Goal: Entertainment & Leisure: Participate in discussion

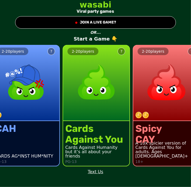
click at [138, 20] on button "● JOIN A LIVE GAME?" at bounding box center [95, 22] width 161 height 12
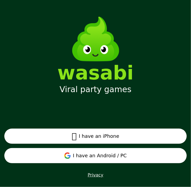
click at [123, 156] on button "I have an Android / PC" at bounding box center [95, 155] width 182 height 15
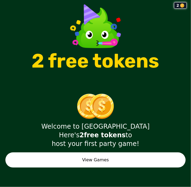
click at [133, 160] on button "View Games" at bounding box center [95, 159] width 180 height 15
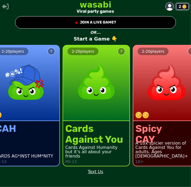
click at [145, 21] on button "● JOIN A LIVE GAME?" at bounding box center [95, 22] width 161 height 12
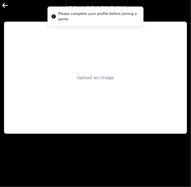
click at [152, 109] on div "Upload an image" at bounding box center [95, 78] width 183 height 112
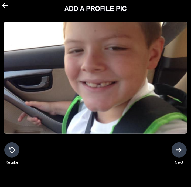
click at [180, 152] on icon at bounding box center [179, 149] width 6 height 5
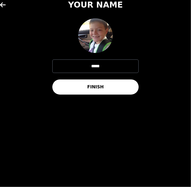
click at [106, 87] on button "FINISH" at bounding box center [95, 86] width 86 height 15
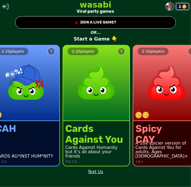
click at [138, 23] on button "● JOIN A LIVE GAME?" at bounding box center [95, 22] width 161 height 12
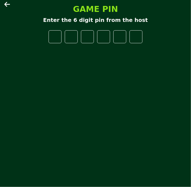
type input "*"
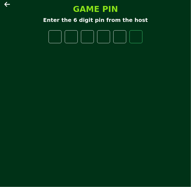
type input "*"
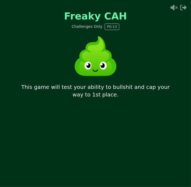
click at [0, 160] on div "Freaky CAH Challenges Only PG-13 This game will test your ability to bullshit a…" at bounding box center [95, 93] width 191 height 187
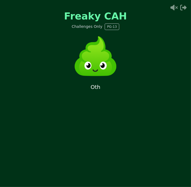
click at [170, 8] on icon at bounding box center [173, 7] width 9 height 6
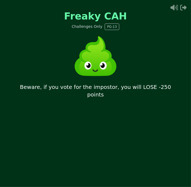
click at [159, 121] on div "Freaky CAH Challenges Only PG-13 Beware, if you vote for the impostor, you will…" at bounding box center [95, 93] width 191 height 187
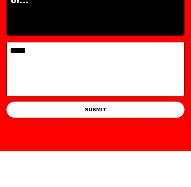
type textarea "*****"
click at [148, 142] on button "SUBMIT" at bounding box center [95, 145] width 178 height 16
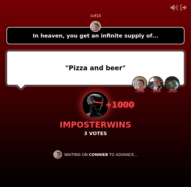
click at [29, 70] on div ""Pizza and beer" - 250 - 250 - 250" at bounding box center [95, 68] width 178 height 35
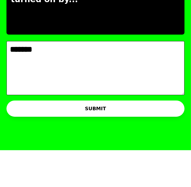
type textarea "*******"
click at [156, 149] on button "SUBMIT" at bounding box center [95, 145] width 178 height 16
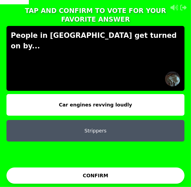
click at [157, 122] on button "Strippers" at bounding box center [95, 131] width 178 height 22
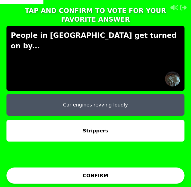
click at [134, 176] on button "CONFIRM" at bounding box center [95, 175] width 178 height 16
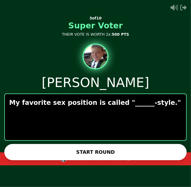
click at [141, 152] on button "START ROUND" at bounding box center [95, 152] width 182 height 16
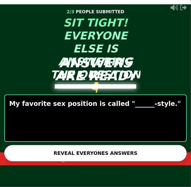
click at [125, 153] on button "REVEAL EVERYONES ANSWERS" at bounding box center [95, 153] width 182 height 16
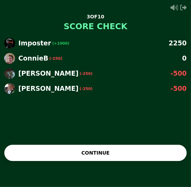
click at [135, 161] on button "CONTINUE" at bounding box center [95, 153] width 182 height 16
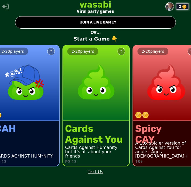
click at [165, 20] on button "● JOIN A LIVE GAME?" at bounding box center [95, 22] width 161 height 12
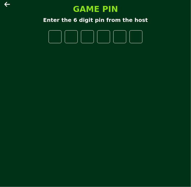
type input "*"
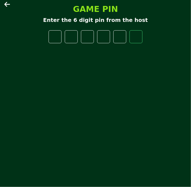
type input "*"
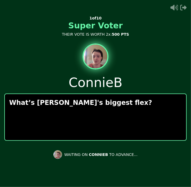
click at [159, 105] on p "What’s [PERSON_NAME]'s biggest flex?" at bounding box center [95, 102] width 173 height 9
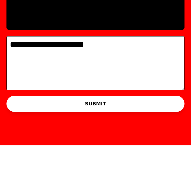
type textarea "**********"
click at [161, 143] on button "SUBMIT" at bounding box center [95, 145] width 178 height 16
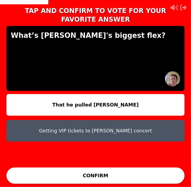
click at [170, 100] on button "That he pulled [PERSON_NAME]" at bounding box center [95, 105] width 178 height 22
click at [176, 97] on button "That he pulled [PERSON_NAME]" at bounding box center [95, 105] width 178 height 22
click at [169, 98] on button "That he pulled [PERSON_NAME]" at bounding box center [95, 105] width 178 height 22
click at [153, 120] on button "Getting VIP tickets to [PERSON_NAME] concert" at bounding box center [95, 131] width 178 height 22
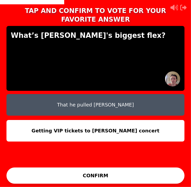
click at [149, 124] on button "Getting VIP tickets to [PERSON_NAME] concert" at bounding box center [95, 131] width 178 height 22
click at [135, 177] on button "CONFIRM" at bounding box center [95, 175] width 178 height 16
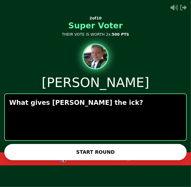
click at [145, 152] on button "START ROUND" at bounding box center [95, 152] width 182 height 16
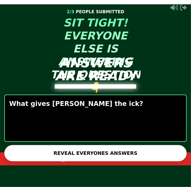
click at [143, 151] on button "REVEAL EVERYONES ANSWERS" at bounding box center [95, 153] width 182 height 16
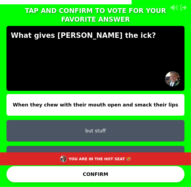
click at [153, 146] on button "Me with my puss out in the bed with no care in the world" at bounding box center [95, 157] width 178 height 22
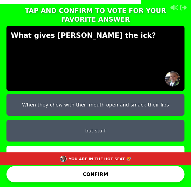
click at [153, 166] on button "CONFIRM" at bounding box center [95, 174] width 178 height 16
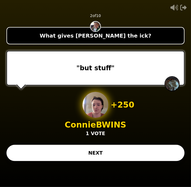
click at [53, 161] on button "NEXT" at bounding box center [95, 153] width 178 height 16
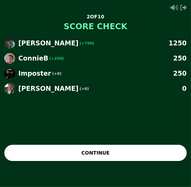
click at [47, 161] on button "CONTINUE" at bounding box center [95, 153] width 182 height 16
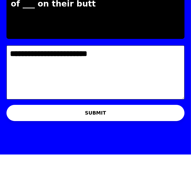
type textarea "**********"
click at [162, 147] on button "SUBMIT" at bounding box center [95, 145] width 178 height 16
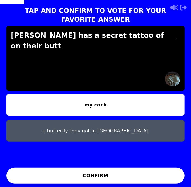
click at [163, 100] on button "my cock" at bounding box center [95, 105] width 178 height 22
click at [136, 97] on button "my cock" at bounding box center [95, 105] width 178 height 22
click at [128, 174] on button "CONFIRM" at bounding box center [95, 175] width 178 height 16
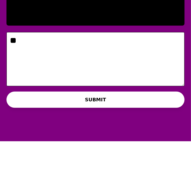
type textarea "*"
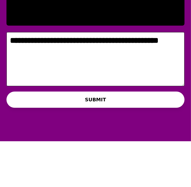
type textarea "**********"
click at [158, 142] on button "SUBMIT" at bounding box center [95, 145] width 178 height 16
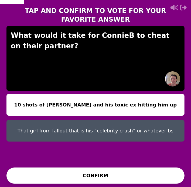
click at [165, 98] on button "10 shots of [PERSON_NAME] and his toxic ex hitting him up" at bounding box center [95, 105] width 178 height 22
click at [140, 175] on button "CONFIRM" at bounding box center [95, 175] width 178 height 16
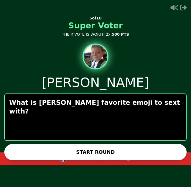
click at [124, 156] on button "START ROUND" at bounding box center [95, 152] width 182 height 16
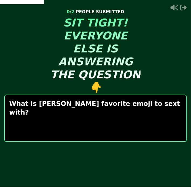
click at [154, 109] on div "What is [PERSON_NAME] favorite emoji to sext with?" at bounding box center [95, 117] width 182 height 47
click at [147, 106] on p "What is [PERSON_NAME] favorite emoji to sext with?" at bounding box center [95, 107] width 173 height 17
click at [147, 105] on p "What is [PERSON_NAME] favorite emoji to sext with?" at bounding box center [95, 107] width 173 height 17
click at [130, 107] on p "What is [PERSON_NAME] favorite emoji to sext with?" at bounding box center [95, 107] width 173 height 17
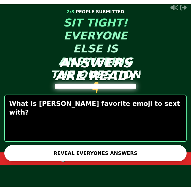
click at [129, 155] on button "REVEAL EVERYONES ANSWERS" at bounding box center [95, 153] width 182 height 16
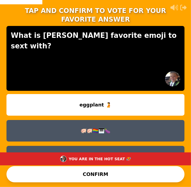
click at [147, 123] on button "🐖🐖🏳️‍🌈🎹🍆" at bounding box center [95, 131] width 178 height 22
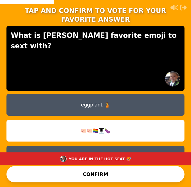
click at [139, 166] on button "CONFIRM" at bounding box center [95, 174] width 178 height 16
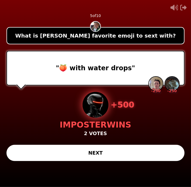
click at [138, 161] on button "NEXT" at bounding box center [95, 153] width 178 height 16
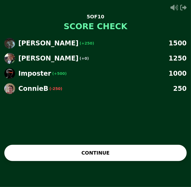
click at [138, 161] on button "CONTINUE" at bounding box center [95, 153] width 182 height 16
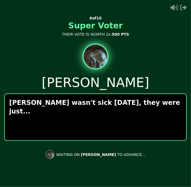
click at [165, 112] on div "[PERSON_NAME] wasn't sick [DATE], they were just..." at bounding box center [95, 116] width 182 height 47
click at [167, 108] on div "[PERSON_NAME] wasn't sick [DATE], they were just..." at bounding box center [95, 116] width 182 height 47
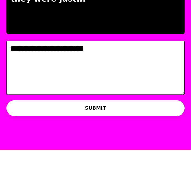
type textarea "**********"
click at [162, 145] on button "SUBMIT" at bounding box center [95, 145] width 178 height 16
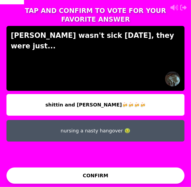
click at [168, 97] on button "shittin and [PERSON_NAME]🍻🍻🍻🍻" at bounding box center [95, 105] width 178 height 22
click at [171, 95] on button "shittin and [PERSON_NAME]🍻🍻🍻🍻" at bounding box center [95, 105] width 178 height 22
click at [137, 180] on button "CONFIRM" at bounding box center [95, 175] width 178 height 16
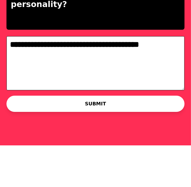
type textarea "**********"
click at [163, 145] on button "SUBMIT" at bounding box center [95, 145] width 178 height 16
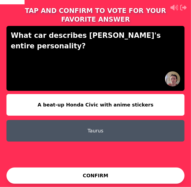
click at [163, 121] on button "Taurus" at bounding box center [95, 131] width 178 height 22
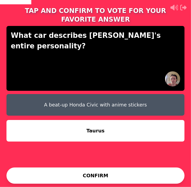
click at [129, 179] on button "CONFIRM" at bounding box center [95, 175] width 178 height 16
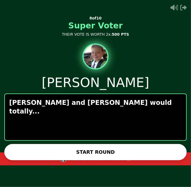
click at [146, 111] on div "[PERSON_NAME] and [PERSON_NAME] would totally..." at bounding box center [95, 116] width 182 height 47
click at [139, 106] on p "[PERSON_NAME] and [PERSON_NAME] would totally..." at bounding box center [95, 106] width 173 height 17
click at [117, 104] on p "[PERSON_NAME] and [PERSON_NAME] would totally..." at bounding box center [95, 106] width 173 height 17
click at [113, 104] on p "[PERSON_NAME] and [PERSON_NAME] would totally..." at bounding box center [95, 106] width 173 height 17
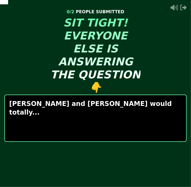
click at [30, 109] on div "[PERSON_NAME] and [PERSON_NAME] would totally..." at bounding box center [95, 117] width 182 height 47
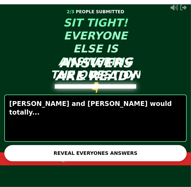
click at [128, 154] on button "REVEAL EVERYONES ANSWERS" at bounding box center [95, 153] width 182 height 16
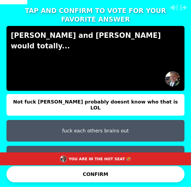
click at [170, 97] on button "Not fuck [PERSON_NAME] probably doesnt know who that is LOL" at bounding box center [95, 105] width 178 height 22
click at [171, 95] on button "Not fuck [PERSON_NAME] probably doesnt know who that is LOL" at bounding box center [95, 105] width 178 height 22
click at [125, 166] on button "CONFIRM" at bounding box center [95, 174] width 178 height 16
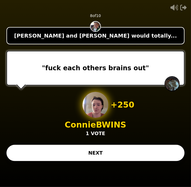
click at [128, 161] on button "NEXT" at bounding box center [95, 153] width 178 height 16
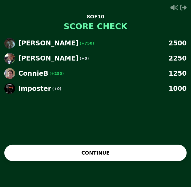
click at [129, 161] on button "CONTINUE" at bounding box center [95, 153] width 182 height 16
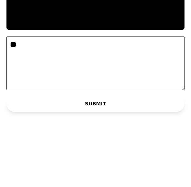
type textarea "*"
type textarea "**********"
click at [165, 145] on button "SUBMIT" at bounding box center [95, 145] width 178 height 16
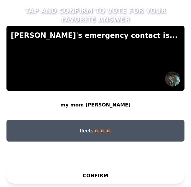
click at [165, 124] on button "fleets💩💩💩" at bounding box center [95, 131] width 178 height 22
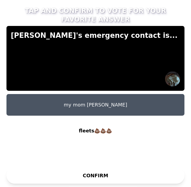
click at [139, 179] on button "CONFIRM" at bounding box center [95, 175] width 178 height 16
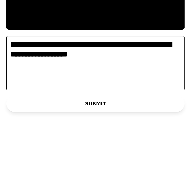
type textarea "**********"
click at [155, 145] on button "SUBMIT" at bounding box center [95, 145] width 178 height 16
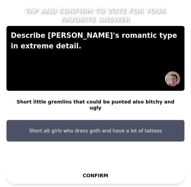
click at [145, 177] on button "CONFIRM" at bounding box center [95, 175] width 178 height 16
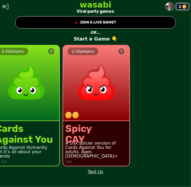
click at [120, 53] on div "?" at bounding box center [121, 51] width 2 height 5
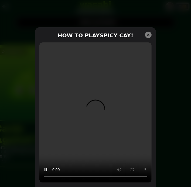
click at [150, 38] on icon at bounding box center [148, 35] width 6 height 6
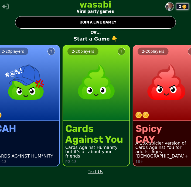
click at [169, 76] on img at bounding box center [166, 81] width 47 height 47
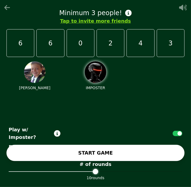
click at [5, 9] on icon at bounding box center [7, 7] width 6 height 5
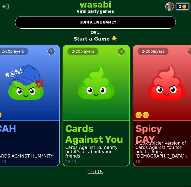
click at [156, 25] on button "● JOIN A LIVE GAME?" at bounding box center [95, 22] width 161 height 12
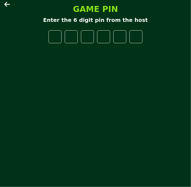
type input "*"
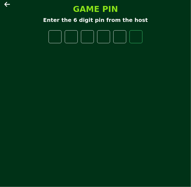
type input "*"
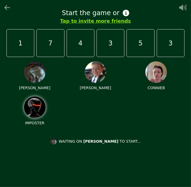
click at [182, 5] on icon at bounding box center [183, 8] width 8 height 6
click at [182, 6] on icon at bounding box center [182, 8] width 7 height 6
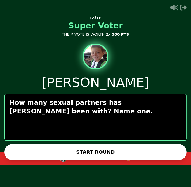
click at [137, 154] on button "START ROUND" at bounding box center [95, 152] width 182 height 16
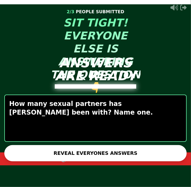
click at [162, 154] on button "REVEAL EVERYONES ANSWERS" at bounding box center [95, 153] width 182 height 16
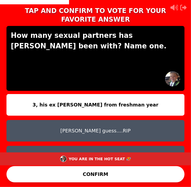
scroll to position [5, 0]
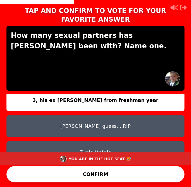
click at [165, 115] on button "[PERSON_NAME] guess….RIP" at bounding box center [95, 126] width 178 height 22
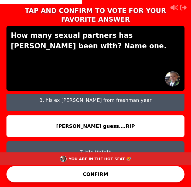
click at [158, 118] on button "[PERSON_NAME] guess….RIP" at bounding box center [95, 126] width 178 height 22
click at [140, 166] on button "CONFIRM" at bounding box center [95, 174] width 178 height 16
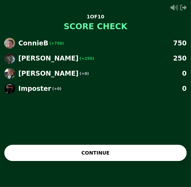
click at [153, 161] on button "CONTINUE" at bounding box center [95, 153] width 182 height 16
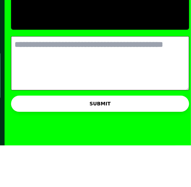
scroll to position [0, 0]
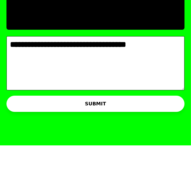
type textarea "**********"
click at [162, 146] on button "SUBMIT" at bounding box center [95, 145] width 178 height 16
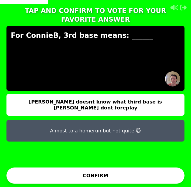
click at [172, 98] on button "[PERSON_NAME] doesnt know what third base is [PERSON_NAME] dont foreplay" at bounding box center [95, 105] width 178 height 22
click at [137, 179] on button "CONFIRM" at bounding box center [95, 175] width 178 height 16
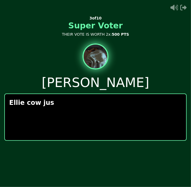
click at [161, 112] on div "Ellie cow jus" at bounding box center [95, 116] width 182 height 47
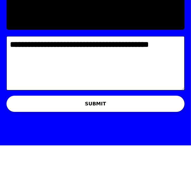
type textarea "**********"
click at [161, 144] on button "SUBMIT" at bounding box center [95, 145] width 178 height 16
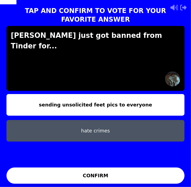
click at [178, 96] on button "sending unsolicited feet pics to everyone" at bounding box center [95, 105] width 178 height 22
click at [131, 175] on button "CONFIRM" at bounding box center [95, 175] width 178 height 16
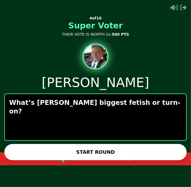
click at [143, 153] on button "START ROUND" at bounding box center [95, 152] width 182 height 16
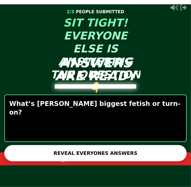
click at [155, 157] on button "REVEAL EVERYONES ANSWERS" at bounding box center [95, 153] width 182 height 16
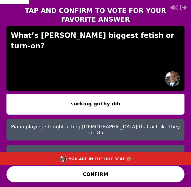
scroll to position [1, 0]
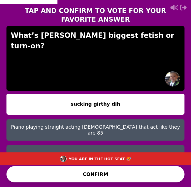
click at [177, 121] on button "Piano playing straight acting [DEMOGRAPHIC_DATA] that act like they are 85" at bounding box center [95, 130] width 178 height 22
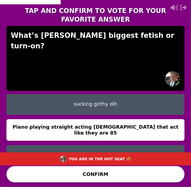
scroll to position [5, 0]
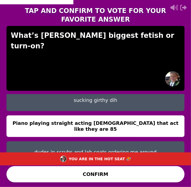
click at [156, 166] on button "CONFIRM" at bounding box center [95, 174] width 178 height 16
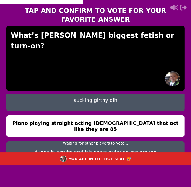
scroll to position [0, 0]
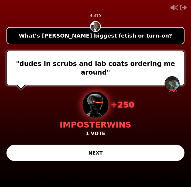
click at [155, 161] on button "NEXT" at bounding box center [95, 153] width 178 height 16
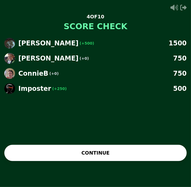
click at [152, 161] on button "CONTINUE" at bounding box center [95, 153] width 182 height 16
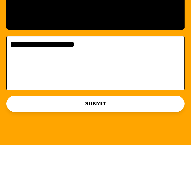
type textarea "**********"
click at [165, 142] on button "SUBMIT" at bounding box center [95, 145] width 178 height 16
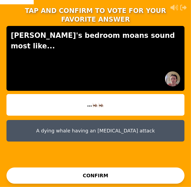
click at [172, 99] on button "…🦗🦗" at bounding box center [95, 105] width 178 height 22
click at [179, 98] on button "…🦗🦗" at bounding box center [95, 105] width 178 height 22
click at [132, 177] on button "CONFIRM" at bounding box center [95, 175] width 178 height 16
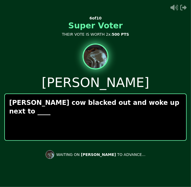
click at [179, 122] on div "[PERSON_NAME] cow blacked out and woke up next to ____" at bounding box center [95, 116] width 182 height 47
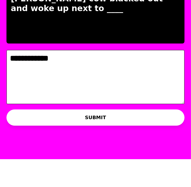
click at [15, 86] on textarea "**********" at bounding box center [95, 105] width 178 height 54
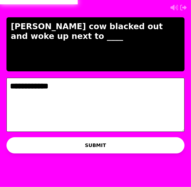
type textarea "**********"
click at [147, 142] on button "SUBMIT" at bounding box center [95, 145] width 178 height 16
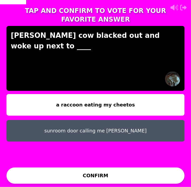
click at [159, 120] on button "sunroom door calling me [PERSON_NAME]" at bounding box center [95, 131] width 178 height 22
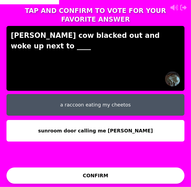
click at [134, 176] on button "CONFIRM" at bounding box center [95, 175] width 178 height 16
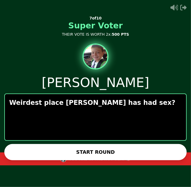
click at [136, 155] on button "START ROUND" at bounding box center [95, 152] width 182 height 16
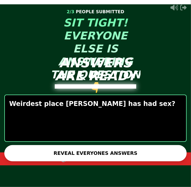
click at [154, 153] on button "REVEAL EVERYONES ANSWERS" at bounding box center [95, 153] width 182 height 16
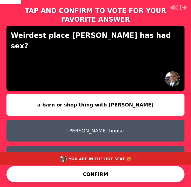
click at [176, 99] on button "a barn or shop thing with [PERSON_NAME]" at bounding box center [95, 105] width 178 height 22
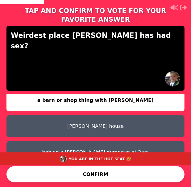
click at [141, 166] on button "CONFIRM" at bounding box center [95, 174] width 178 height 16
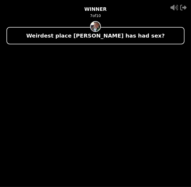
click at [169, 110] on div "- 500 PTS WINNER 7 of 10 Weirdest place [PERSON_NAME] has had sex? + 750 [PERSO…" at bounding box center [95, 93] width 178 height 187
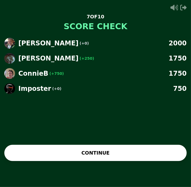
click at [138, 161] on button "CONTINUE" at bounding box center [95, 153] width 182 height 16
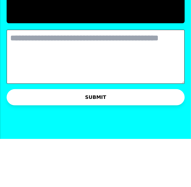
scroll to position [0, 0]
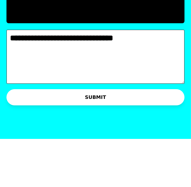
type textarea "**********"
click at [153, 146] on button "SUBMIT" at bounding box center [95, 145] width 178 height 16
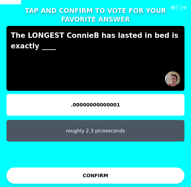
click at [169, 100] on button ".00000000000001" at bounding box center [95, 105] width 178 height 22
click at [171, 101] on button ".00000000000001" at bounding box center [95, 105] width 178 height 22
click at [135, 178] on button "CONFIRM" at bounding box center [95, 175] width 178 height 16
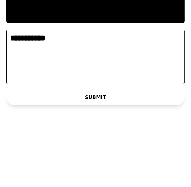
type textarea "**********"
click at [163, 141] on button "SUBMIT" at bounding box center [95, 145] width 178 height 16
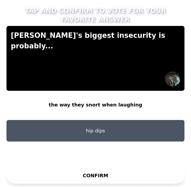
click at [168, 95] on button "the way they snort when laughing" at bounding box center [95, 105] width 178 height 22
click at [161, 122] on button "hip dips" at bounding box center [95, 131] width 178 height 22
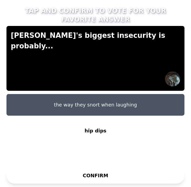
click at [144, 175] on button "CONFIRM" at bounding box center [95, 175] width 178 height 16
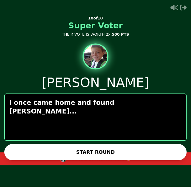
click at [179, 113] on div "I once came home and found [PERSON_NAME]..." at bounding box center [95, 116] width 182 height 47
click at [151, 154] on button "START ROUND" at bounding box center [95, 152] width 182 height 16
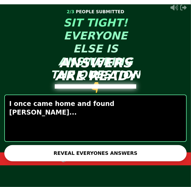
click at [153, 153] on button "REVEAL EVERYONES ANSWERS" at bounding box center [95, 153] width 182 height 16
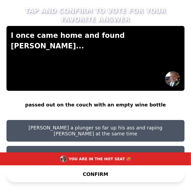
scroll to position [5, 0]
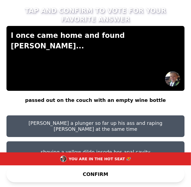
click at [175, 116] on button "[PERSON_NAME] a plunger so far up his ass and raping [PERSON_NAME] at the same …" at bounding box center [95, 126] width 178 height 22
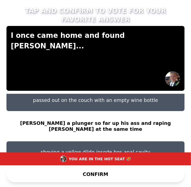
click at [156, 166] on button "CONFIRM" at bounding box center [95, 174] width 178 height 16
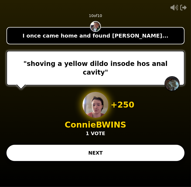
click at [156, 161] on button "NEXT" at bounding box center [95, 153] width 178 height 16
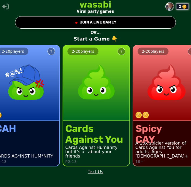
click at [161, 25] on button "● JOIN A LIVE GAME?" at bounding box center [95, 22] width 161 height 12
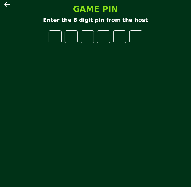
type input "*"
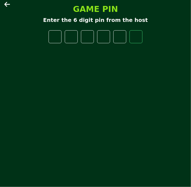
type input "*"
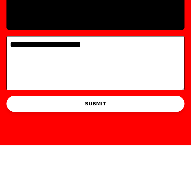
type textarea "**********"
click at [169, 145] on button "SUBMIT" at bounding box center [95, 145] width 178 height 16
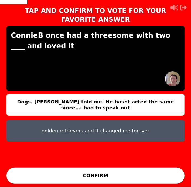
click at [147, 96] on button "Dogs. [PERSON_NAME] told me. He hasnt acted the same since…i had to speak out" at bounding box center [95, 105] width 178 height 22
click at [141, 179] on button "CONFIRM" at bounding box center [95, 175] width 178 height 16
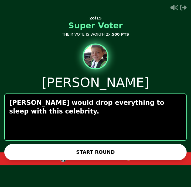
click at [136, 152] on button "START ROUND" at bounding box center [95, 152] width 182 height 16
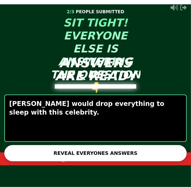
click at [129, 153] on button "REVEAL EVERYONES ANSWERS" at bounding box center [95, 153] width 182 height 16
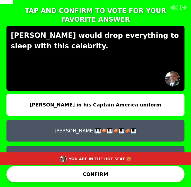
scroll to position [5, 0]
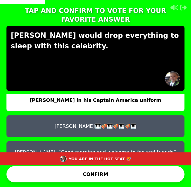
click at [144, 144] on button "[PERSON_NAME]. “Good morning and welcome to fox and friends”" at bounding box center [95, 152] width 178 height 22
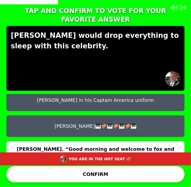
click at [153, 166] on button "CONFIRM" at bounding box center [95, 174] width 178 height 16
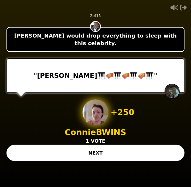
click at [152, 161] on button "NEXT" at bounding box center [95, 153] width 178 height 16
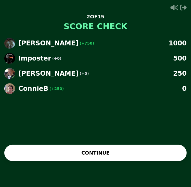
click at [51, 161] on button "CONTINUE" at bounding box center [95, 153] width 182 height 16
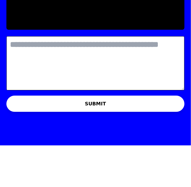
scroll to position [0, 0]
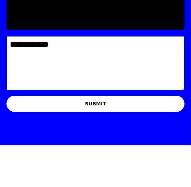
type textarea "**********"
click at [156, 145] on button "SUBMIT" at bounding box center [95, 145] width 178 height 16
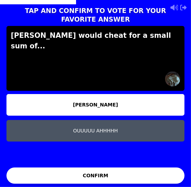
click at [46, 126] on button "OUUUUU AHHHHH" at bounding box center [95, 131] width 178 height 22
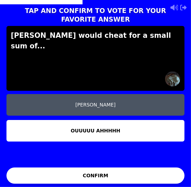
click at [31, 94] on button "[PERSON_NAME]" at bounding box center [95, 105] width 178 height 22
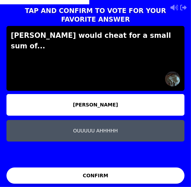
click at [46, 125] on button "OUUUUU AHHHHH" at bounding box center [95, 131] width 178 height 22
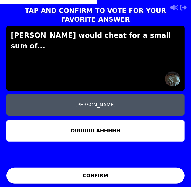
click at [34, 95] on button "[PERSON_NAME]" at bounding box center [95, 105] width 178 height 22
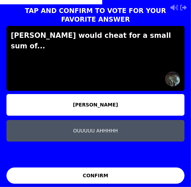
click at [54, 179] on button "CONFIRM" at bounding box center [95, 175] width 178 height 16
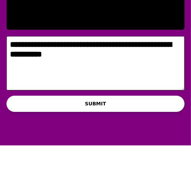
type textarea "**********"
click at [157, 147] on button "SUBMIT" at bounding box center [95, 145] width 178 height 16
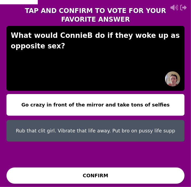
click at [162, 120] on button "Rub that clit girl. Vibrate that life away. Put bro on pussy life supp" at bounding box center [95, 131] width 178 height 22
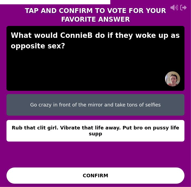
click at [138, 180] on button "CONFIRM" at bounding box center [95, 175] width 178 height 16
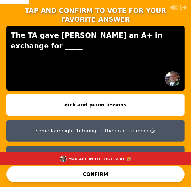
click at [162, 147] on button "A good banging of the keys and that ass 🎹🍑" at bounding box center [95, 157] width 178 height 22
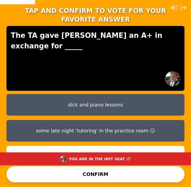
scroll to position [5, 0]
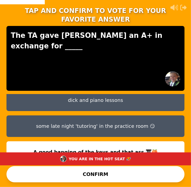
click at [145, 165] on div "YOU ARE IN THE HOT SEAT 🥵" at bounding box center [95, 158] width 191 height 13
click at [144, 166] on button "CONFIRM" at bounding box center [95, 174] width 178 height 16
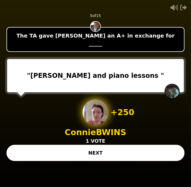
click at [144, 161] on button "NEXT" at bounding box center [95, 153] width 178 height 16
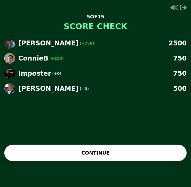
click at [142, 161] on button "CONTINUE" at bounding box center [95, 153] width 182 height 16
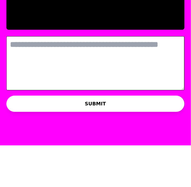
scroll to position [0, 0]
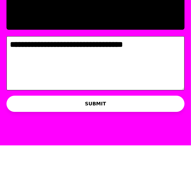
type textarea "**********"
click at [157, 146] on button "SUBMIT" at bounding box center [95, 145] width 178 height 16
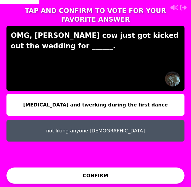
click at [158, 124] on button "not liking anyone [DEMOGRAPHIC_DATA]" at bounding box center [95, 131] width 178 height 22
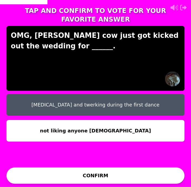
click at [158, 125] on button "not liking anyone [DEMOGRAPHIC_DATA]" at bounding box center [95, 131] width 178 height 22
click at [133, 179] on button "CONFIRM" at bounding box center [95, 175] width 178 height 16
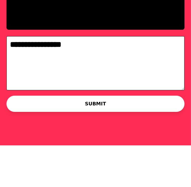
type textarea "**********"
click at [166, 145] on button "SUBMIT" at bounding box center [95, 145] width 178 height 16
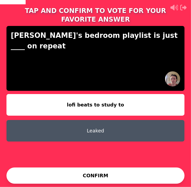
click at [30, 94] on button "lofi beats to study to" at bounding box center [95, 105] width 178 height 22
click at [59, 178] on button "CONFIRM" at bounding box center [95, 175] width 178 height 16
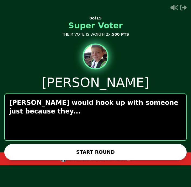
click at [58, 154] on button "START ROUND" at bounding box center [95, 152] width 182 height 16
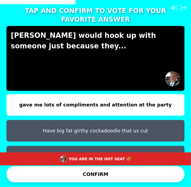
click at [39, 120] on button "Have big fat girthy cockadoodle that us cut" at bounding box center [95, 131] width 178 height 22
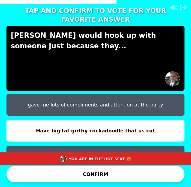
click at [50, 166] on button "CONFIRM" at bounding box center [95, 174] width 178 height 16
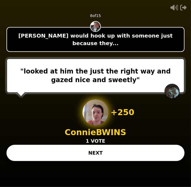
click at [52, 161] on button "NEXT" at bounding box center [95, 153] width 178 height 16
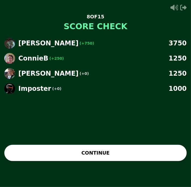
click at [57, 161] on button "CONTINUE" at bounding box center [95, 153] width 182 height 16
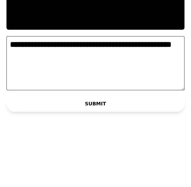
type textarea "**********"
click at [162, 147] on button "SUBMIT" at bounding box center [95, 145] width 178 height 16
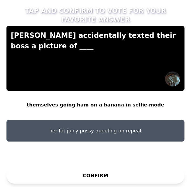
click at [49, 121] on button "her fat juicy pussy queefing on repeat" at bounding box center [95, 131] width 178 height 22
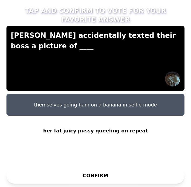
click at [44, 178] on button "CONFIRM" at bounding box center [95, 175] width 178 height 16
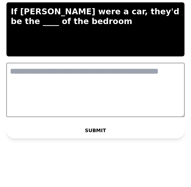
click at [38, 95] on textarea at bounding box center [95, 105] width 178 height 54
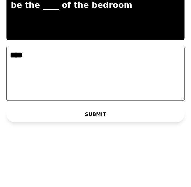
type textarea "****"
click at [155, 146] on button "SUBMIT" at bounding box center [95, 145] width 178 height 16
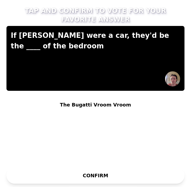
click at [131, 181] on button "CONFIRM" at bounding box center [95, 175] width 178 height 16
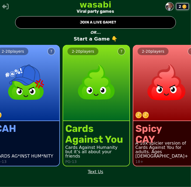
click at [164, 25] on button "● JOIN A LIVE GAME?" at bounding box center [95, 22] width 161 height 12
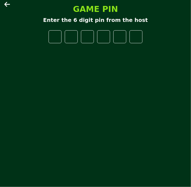
click at [125, 66] on div "GAME PIN Enter the 6 digit pin from the host" at bounding box center [95, 93] width 191 height 187
click at [53, 34] on input "number" at bounding box center [55, 36] width 13 height 13
type input "*"
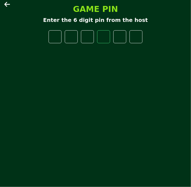
type input "*"
click at [7, 6] on icon at bounding box center [7, 4] width 6 height 5
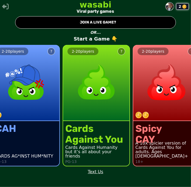
click at [179, 9] on div "2" at bounding box center [182, 6] width 13 height 6
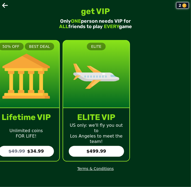
click at [6, 6] on icon at bounding box center [5, 5] width 6 height 5
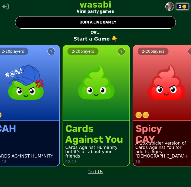
click at [115, 22] on button "● JOIN A LIVE GAME?" at bounding box center [95, 22] width 161 height 12
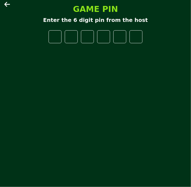
type input "*"
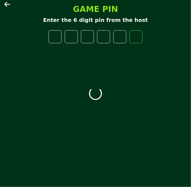
type input "*"
click at [1, 11] on div "GAME PIN Enter the 6 digit pin from the host" at bounding box center [95, 93] width 191 height 187
click at [6, 6] on icon at bounding box center [7, 4] width 6 height 6
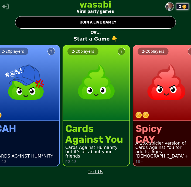
click at [172, 6] on img at bounding box center [170, 6] width 8 height 8
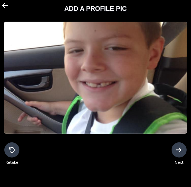
click at [143, 75] on img at bounding box center [95, 78] width 183 height 112
click at [6, 12] on div "ADD A PROFILE PIC" at bounding box center [95, 6] width 183 height 13
click at [7, 2] on icon at bounding box center [5, 5] width 6 height 6
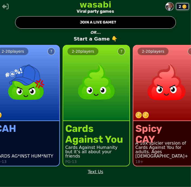
click at [133, 21] on button "● JOIN A LIVE GAME?" at bounding box center [95, 22] width 161 height 12
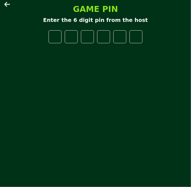
type input "*"
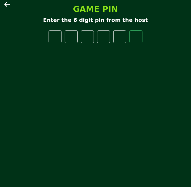
type input "*"
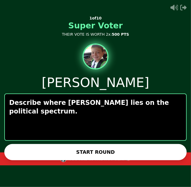
click at [130, 154] on button "START ROUND" at bounding box center [95, 152] width 182 height 16
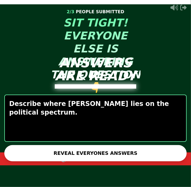
click at [149, 152] on button "REVEAL EVERYONES ANSWERS" at bounding box center [95, 153] width 182 height 16
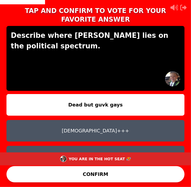
click at [176, 97] on button "Dead but guvk gays" at bounding box center [95, 105] width 178 height 22
click at [142, 166] on button "CONFIRM" at bounding box center [95, 174] width 178 height 16
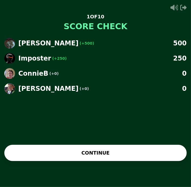
click at [145, 161] on button "CONTINUE" at bounding box center [95, 153] width 182 height 16
